Goal: Navigation & Orientation: Find specific page/section

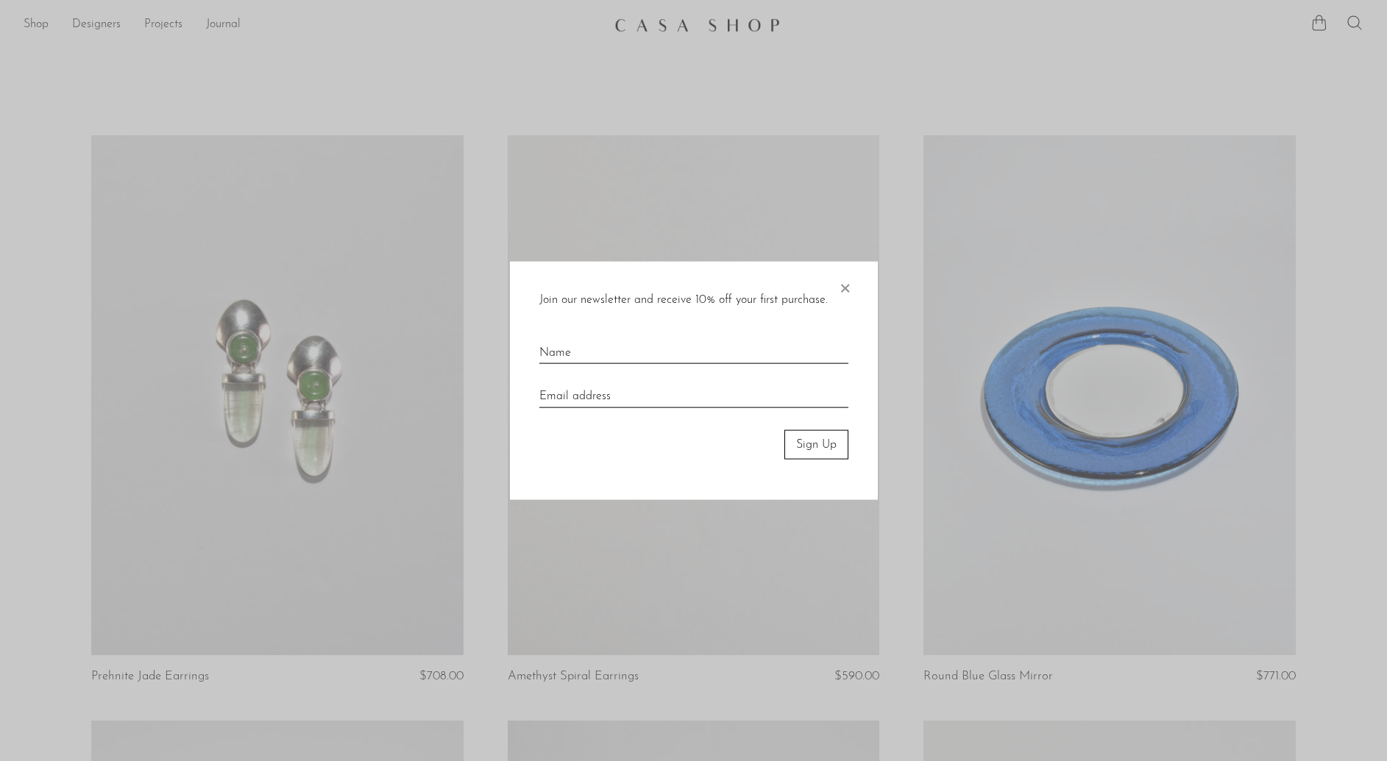
click at [835, 283] on div "Join our newsletter and receive 10% off your first purchase. × Sign Up" at bounding box center [694, 380] width 368 height 239
click at [845, 293] on span "×" at bounding box center [844, 284] width 15 height 47
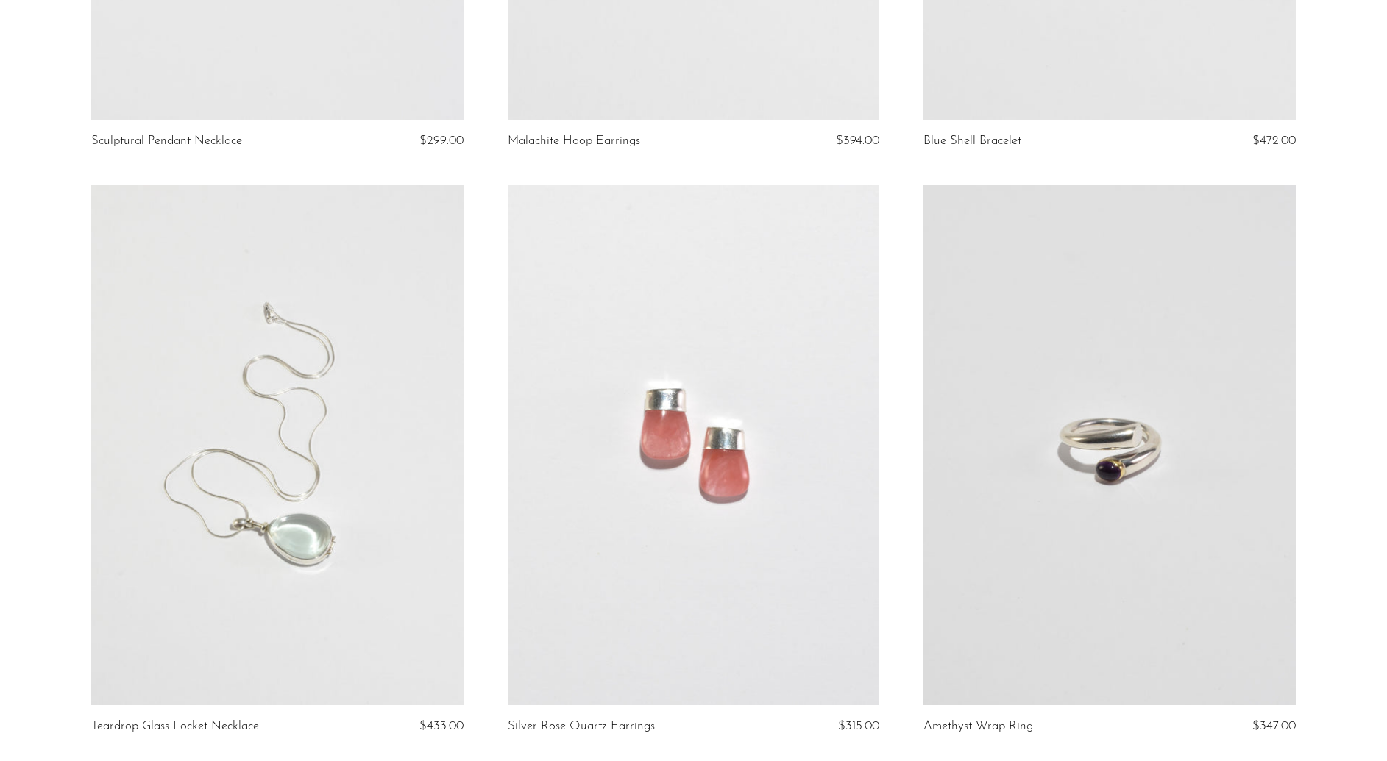
scroll to position [6744, 0]
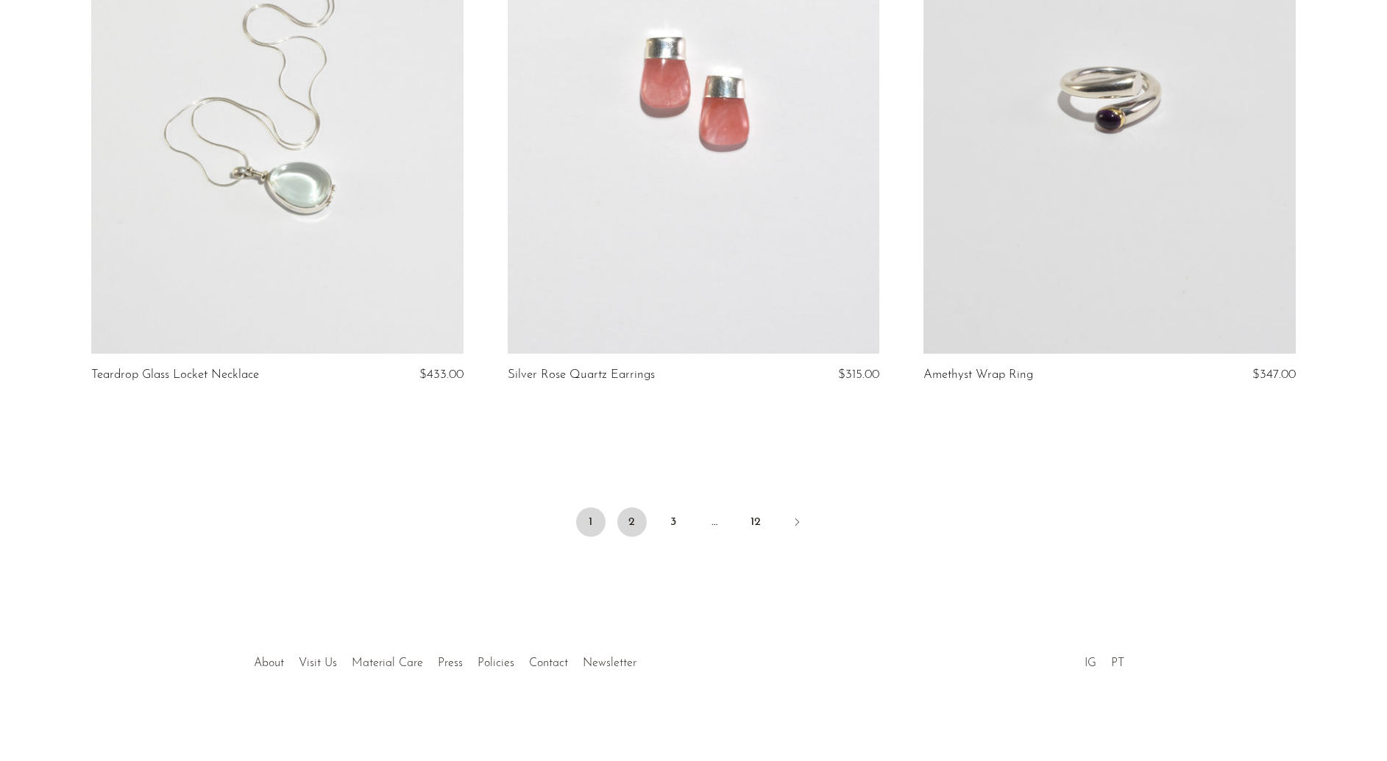
click at [627, 522] on link "2" at bounding box center [631, 522] width 29 height 29
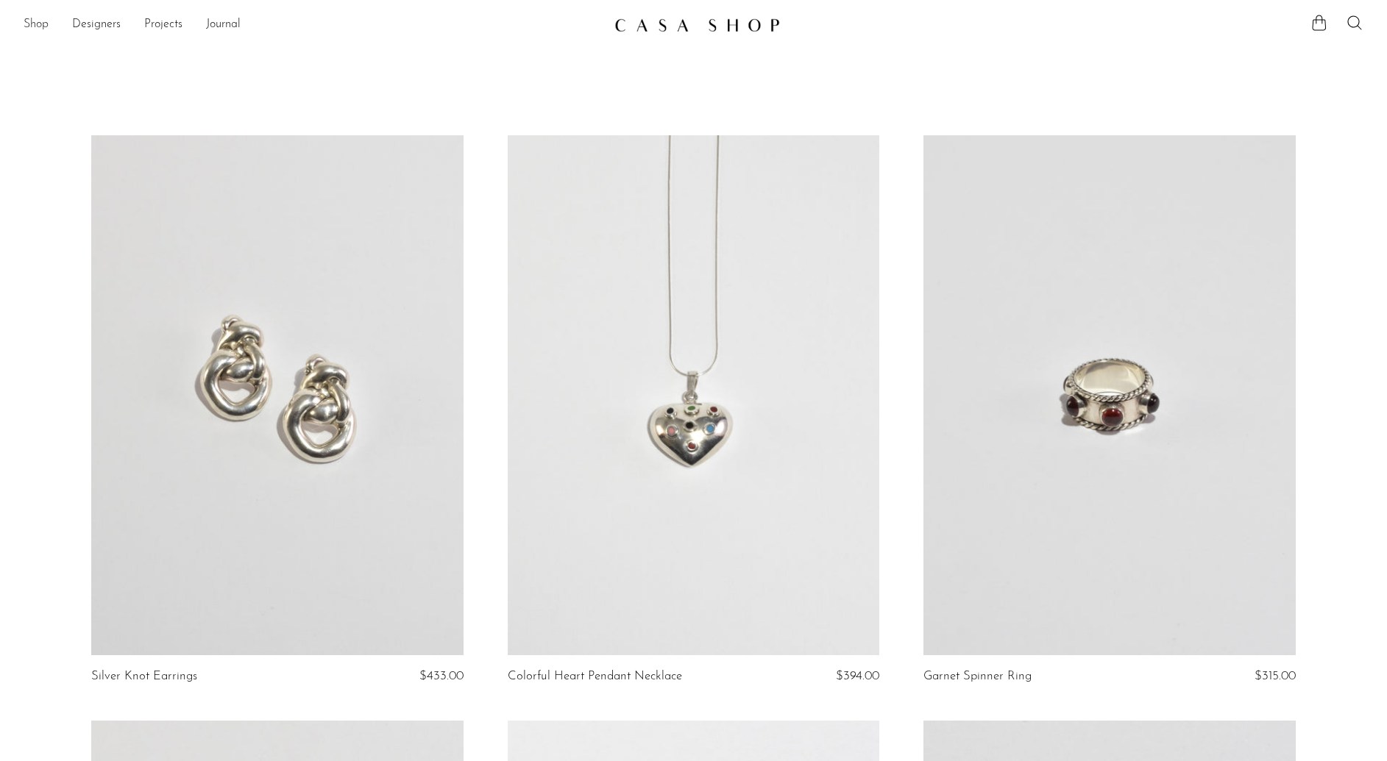
click at [39, 26] on link "Shop" at bounding box center [36, 24] width 25 height 19
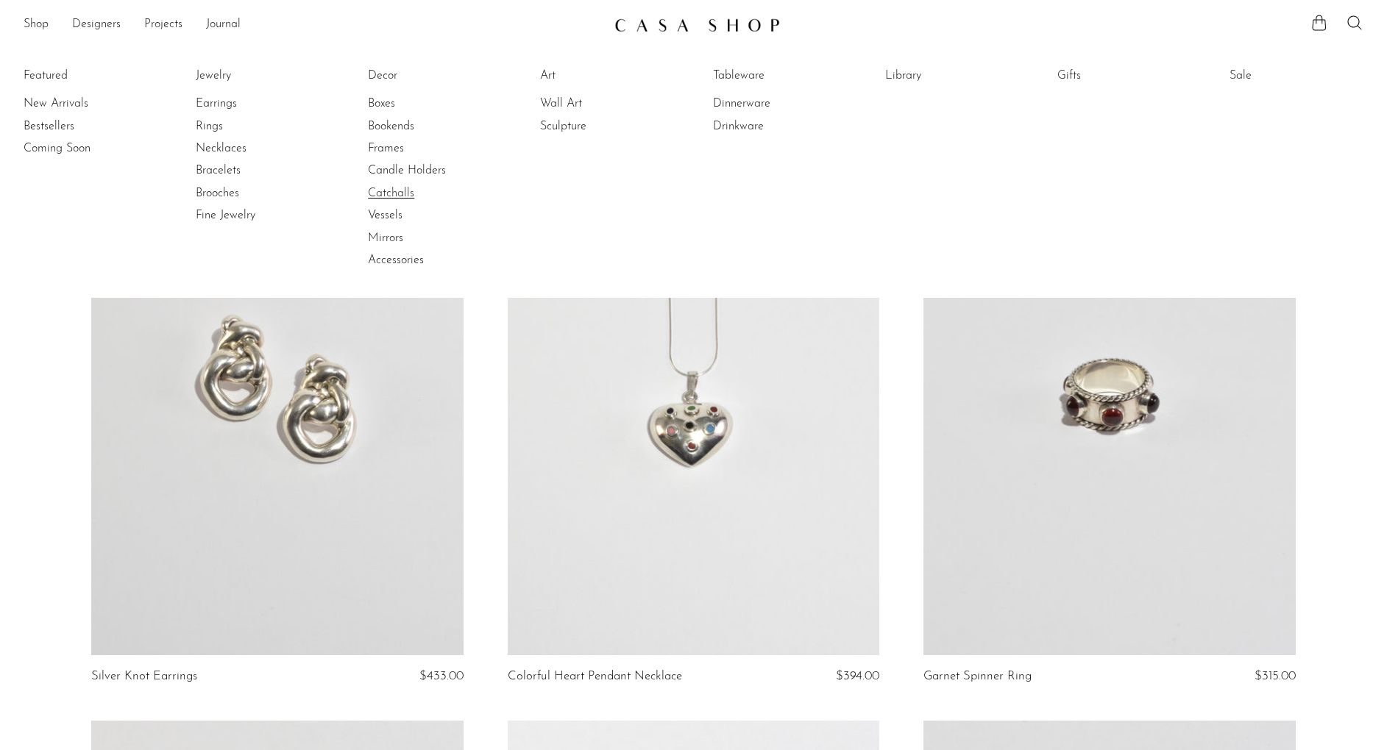
click at [399, 196] on link "Catchalls" at bounding box center [423, 193] width 110 height 16
